Goal: Transaction & Acquisition: Purchase product/service

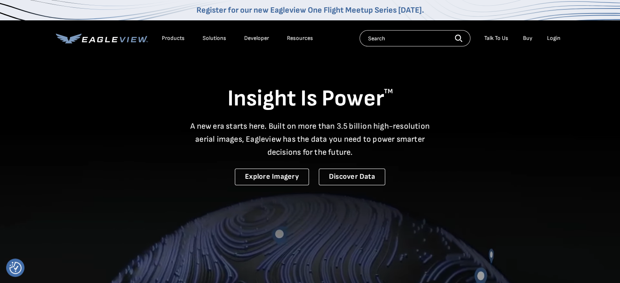
click at [553, 42] on li "Login" at bounding box center [554, 38] width 22 height 12
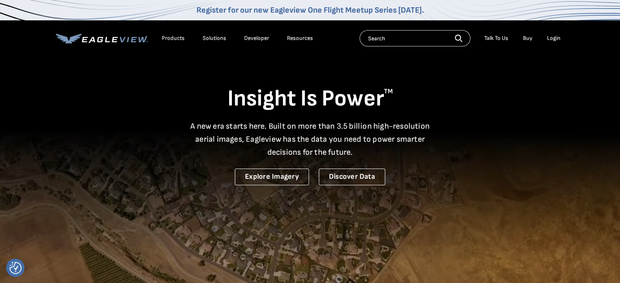
click at [554, 39] on div "Login" at bounding box center [553, 38] width 13 height 7
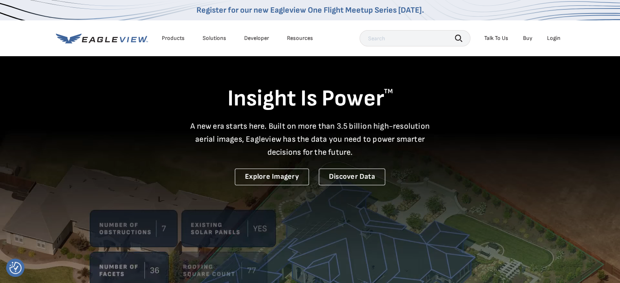
click at [554, 36] on div "Login" at bounding box center [553, 38] width 13 height 7
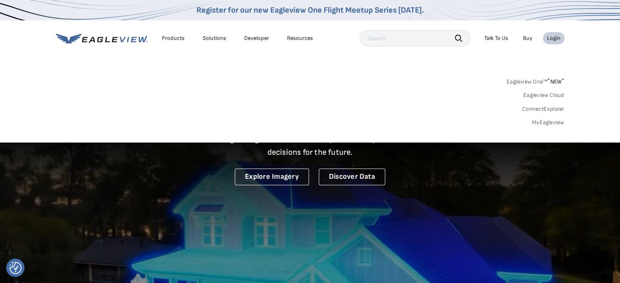
click at [543, 124] on link "MyEagleview" at bounding box center [548, 122] width 33 height 7
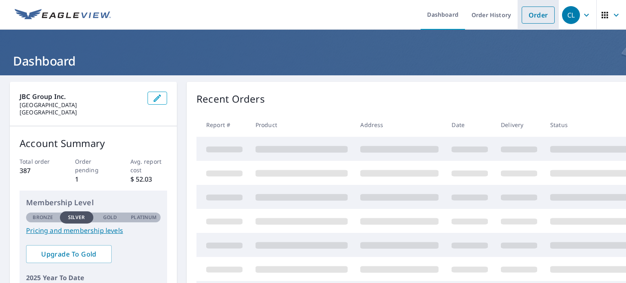
click at [528, 16] on link "Order" at bounding box center [537, 15] width 33 height 17
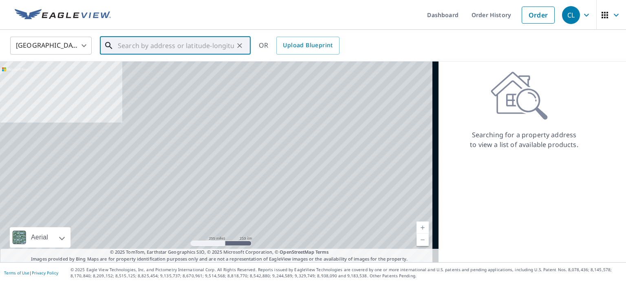
click at [153, 49] on input "text" at bounding box center [176, 45] width 116 height 23
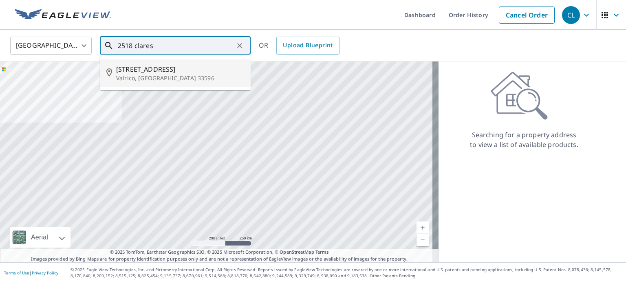
click at [175, 68] on span "[STREET_ADDRESS]" at bounding box center [180, 69] width 128 height 10
type input "[STREET_ADDRESS][PERSON_NAME]"
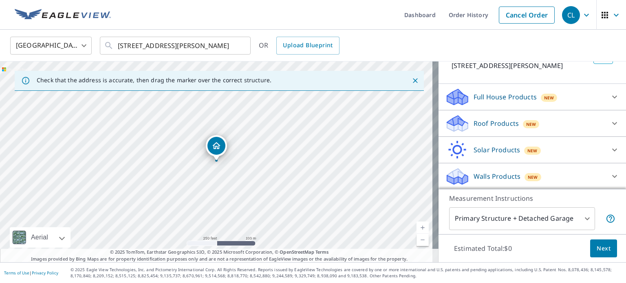
click at [484, 125] on p "Roof Products" at bounding box center [495, 124] width 45 height 10
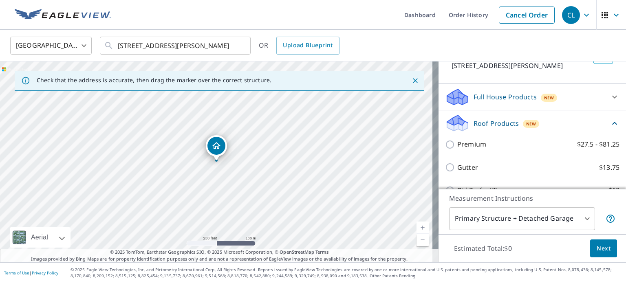
scroll to position [62, 0]
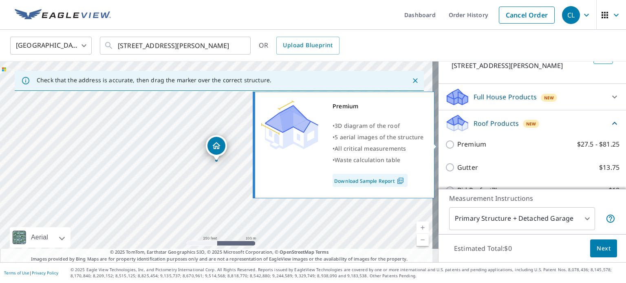
click at [447, 145] on input "Premium $27.5 - $81.25" at bounding box center [451, 145] width 12 height 10
checkbox input "true"
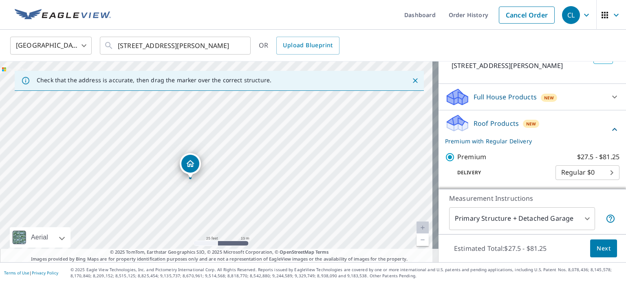
click at [596, 246] on span "Next" at bounding box center [603, 249] width 14 height 10
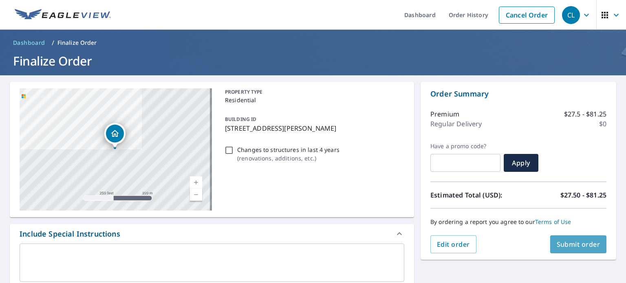
click at [573, 247] on span "Submit order" at bounding box center [579, 244] width 44 height 9
